Goal: Download file/media

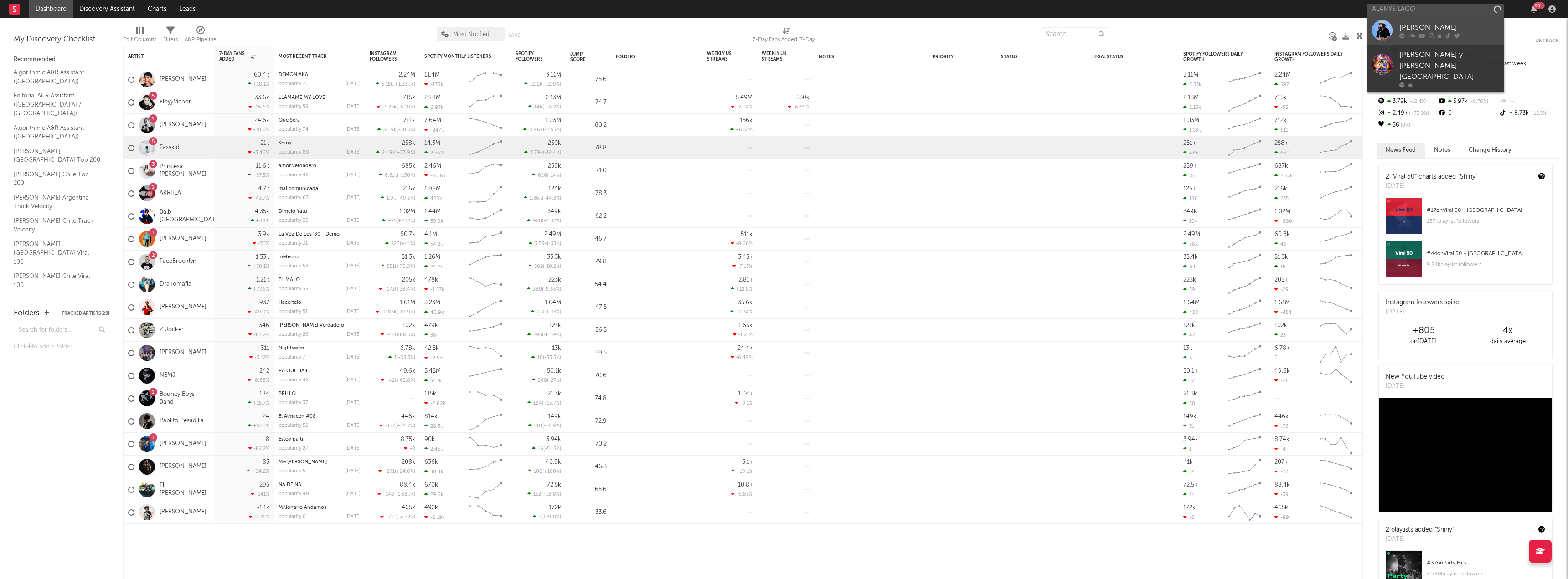
type input "ALANYS LAGO"
click at [1385, 29] on div at bounding box center [1382, 31] width 20 height 20
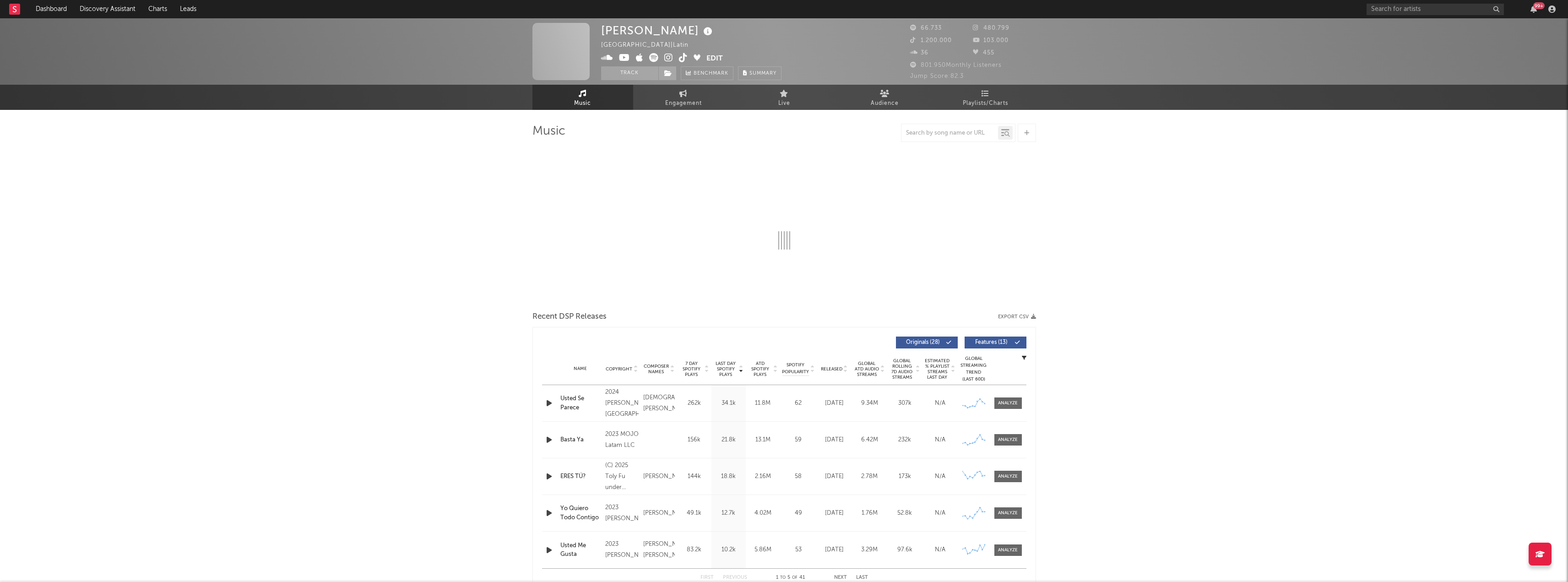
select select "6m"
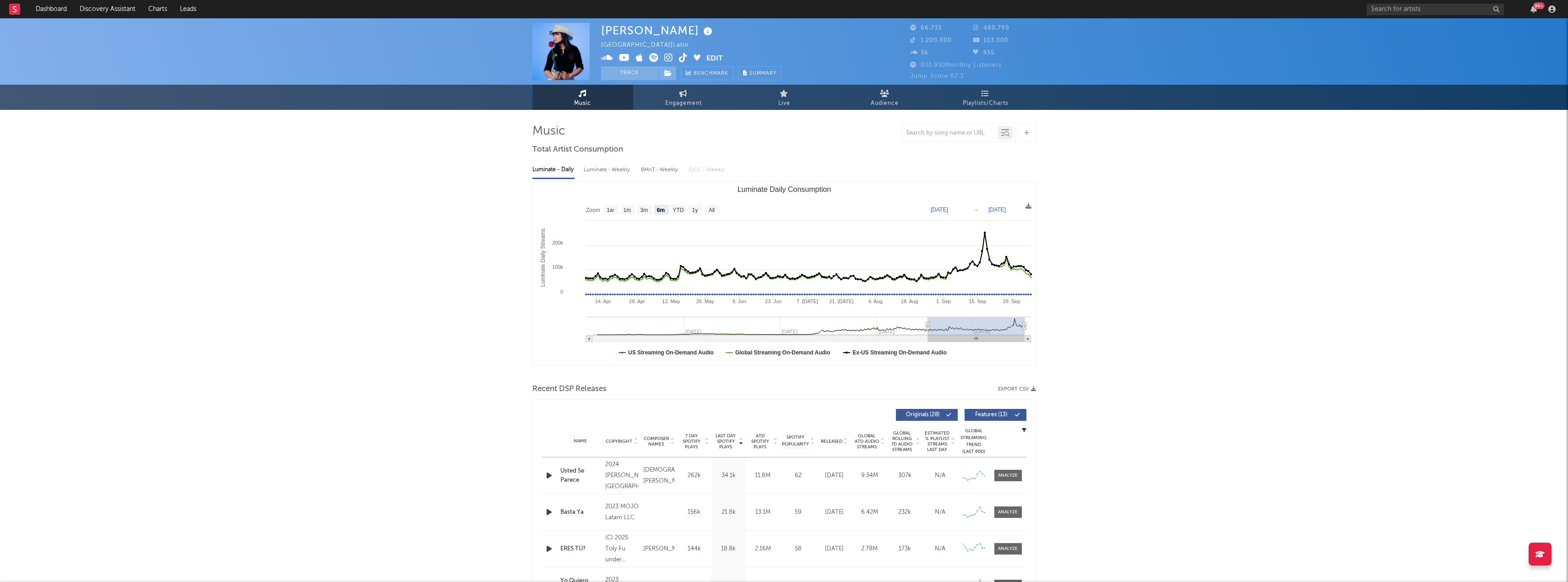
click at [1033, 390] on icon "button" at bounding box center [1033, 388] width 5 height 5
